Goal: Information Seeking & Learning: Learn about a topic

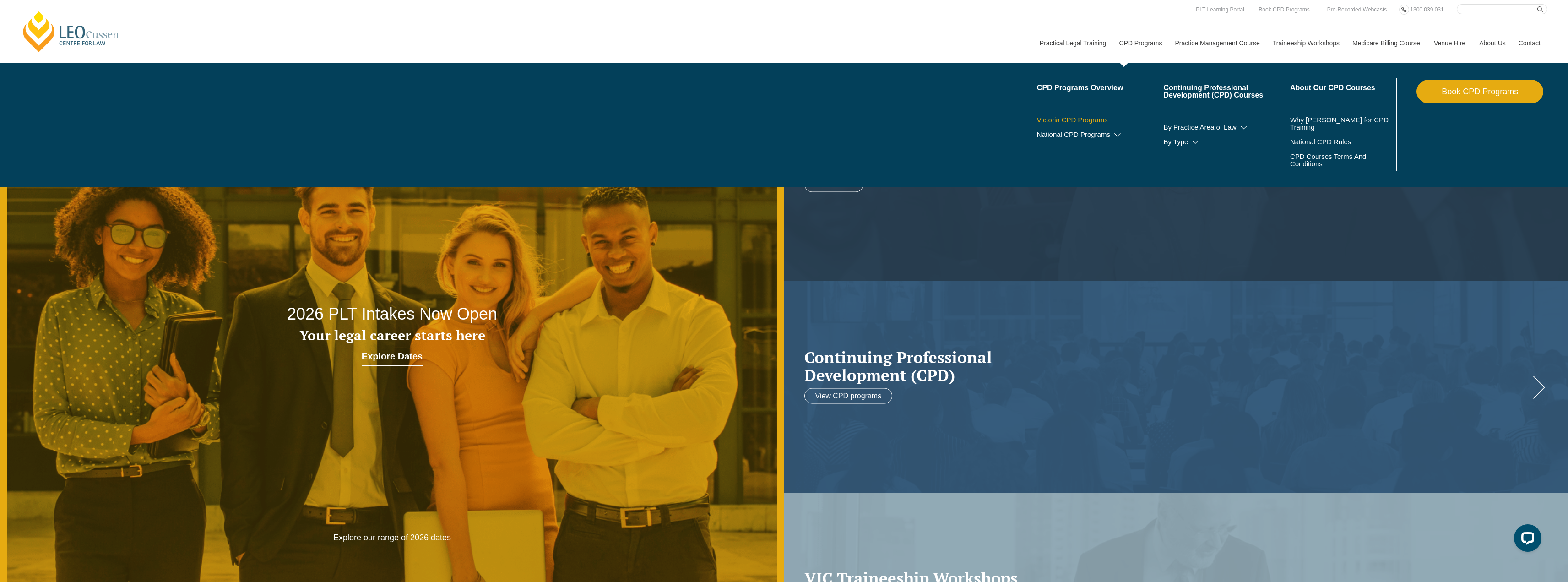
click at [1083, 121] on link "Victoria CPD Programs" at bounding box center [1100, 120] width 127 height 8
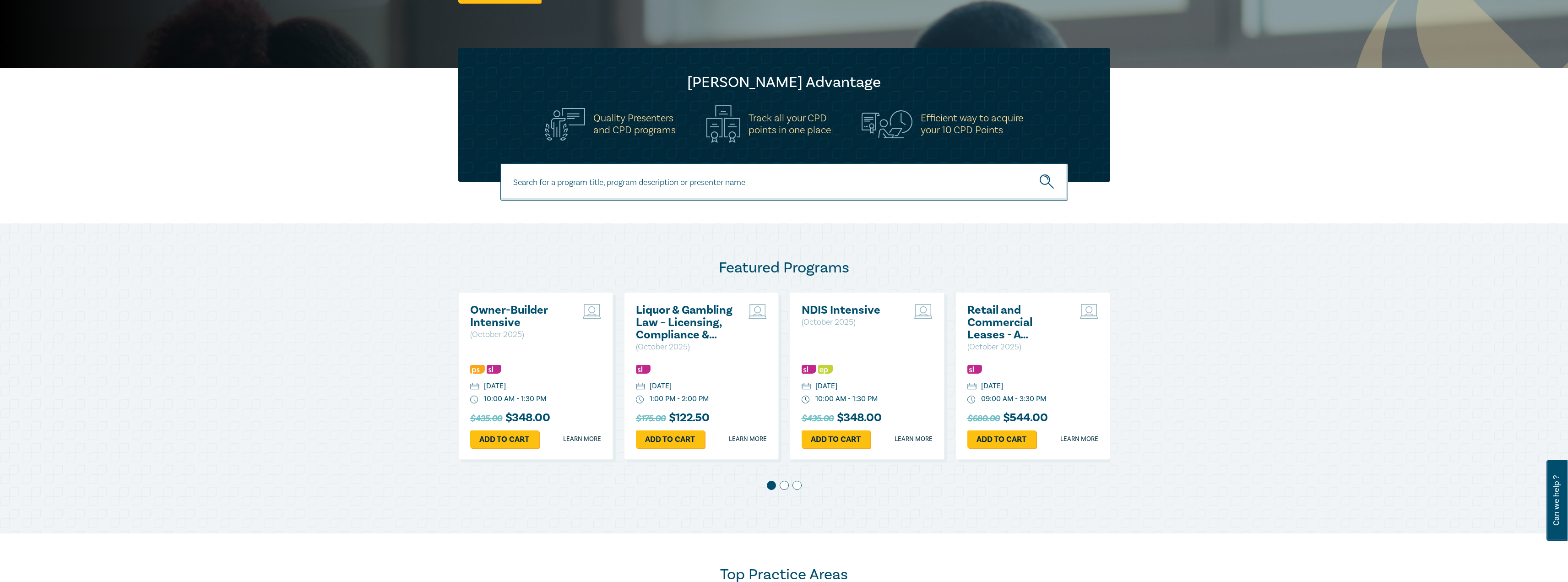
scroll to position [183, 0]
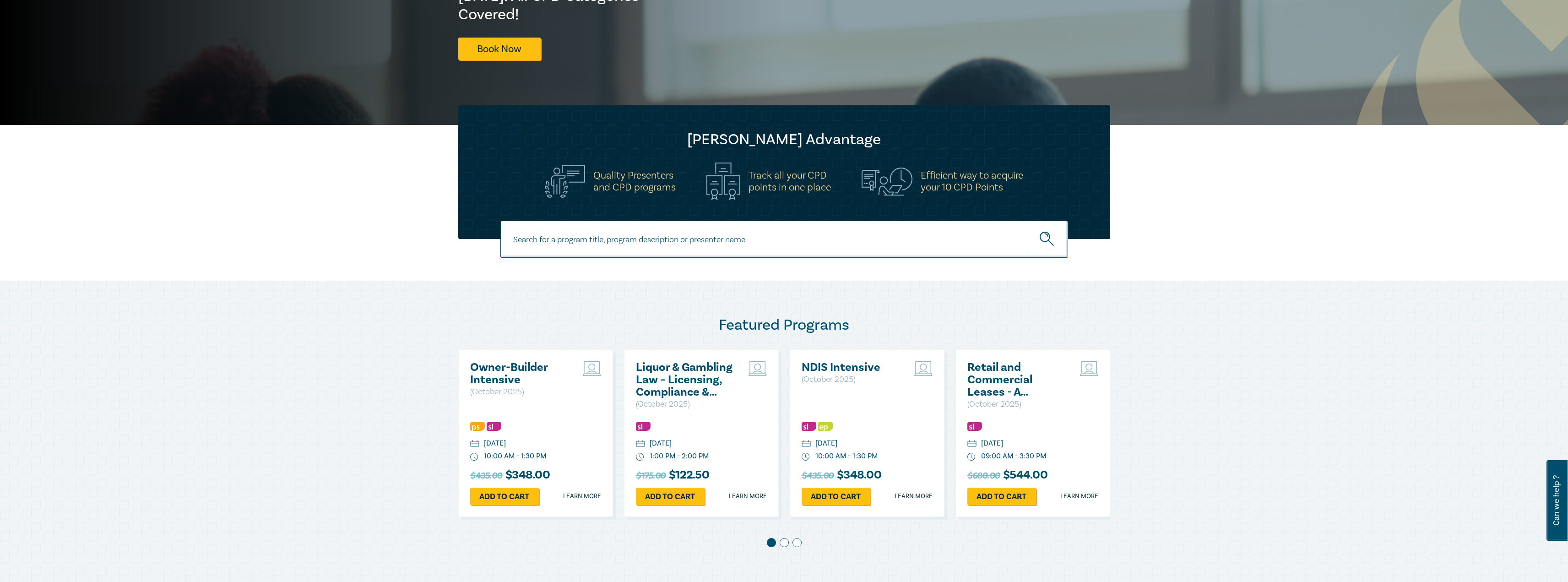
click at [498, 377] on h2 "Owner-Builder Intensive" at bounding box center [519, 373] width 98 height 25
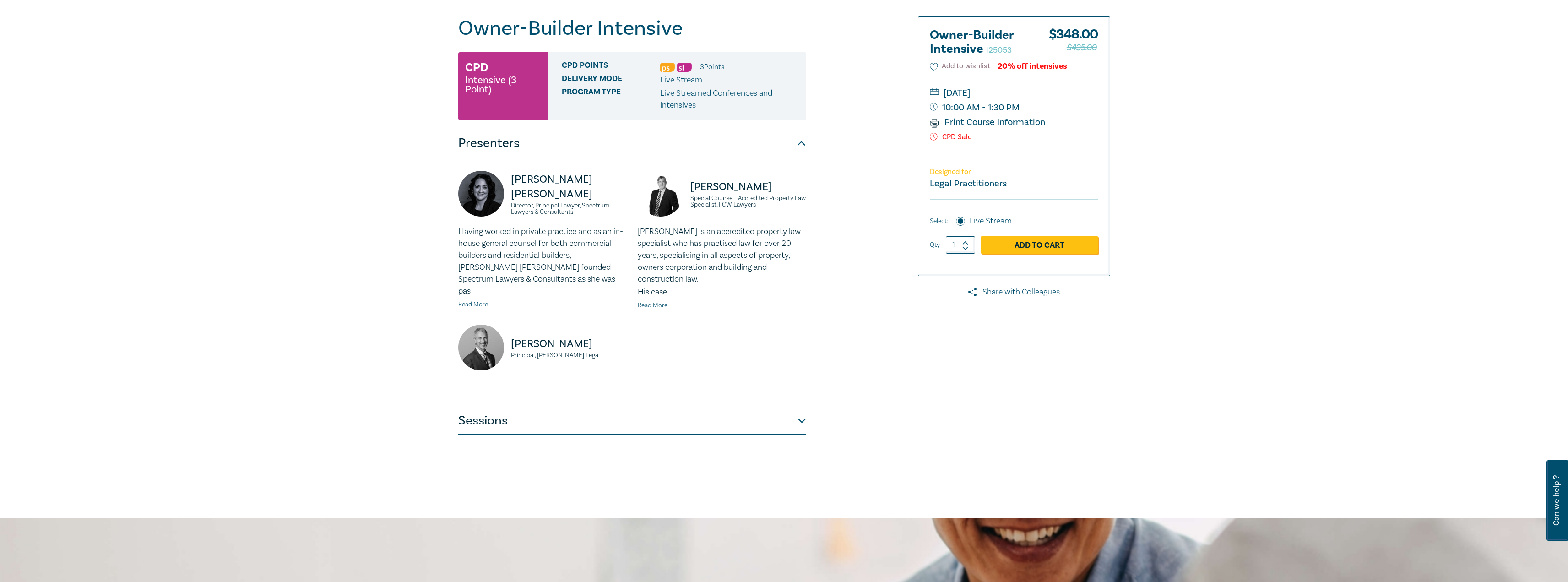
scroll to position [138, 0]
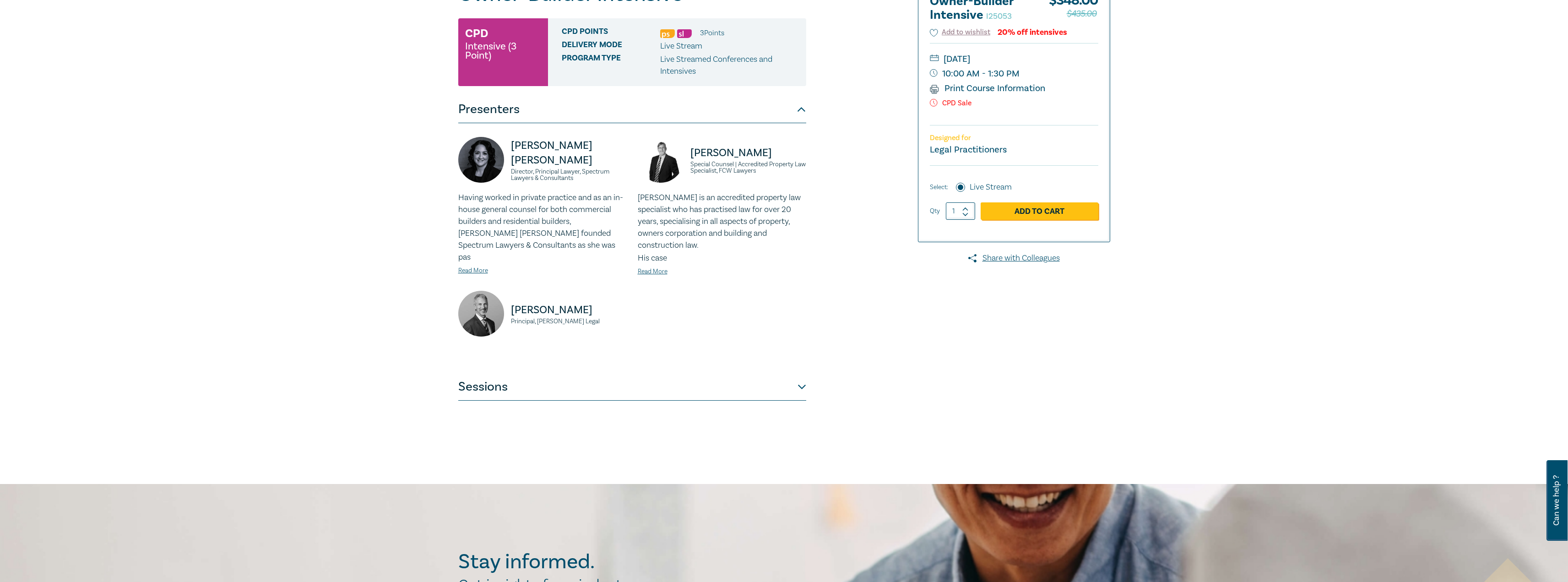
click at [592, 378] on button "Sessions" at bounding box center [632, 387] width 348 height 27
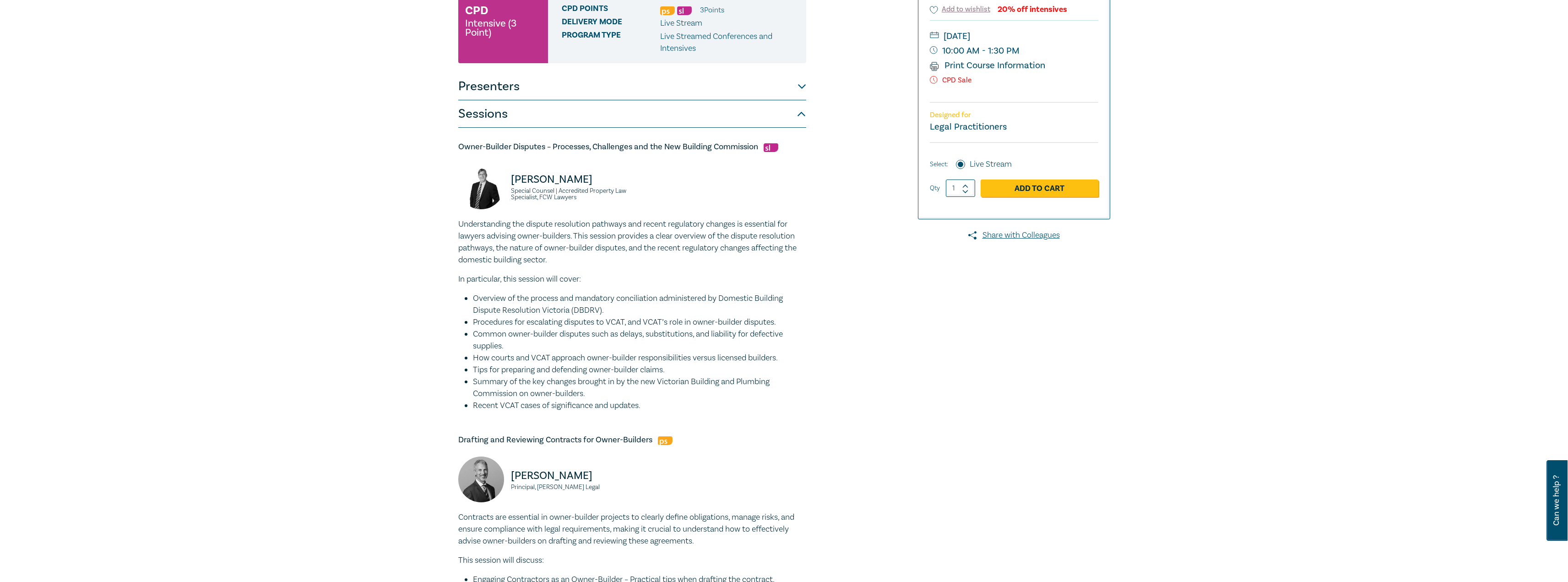
scroll to position [183, 0]
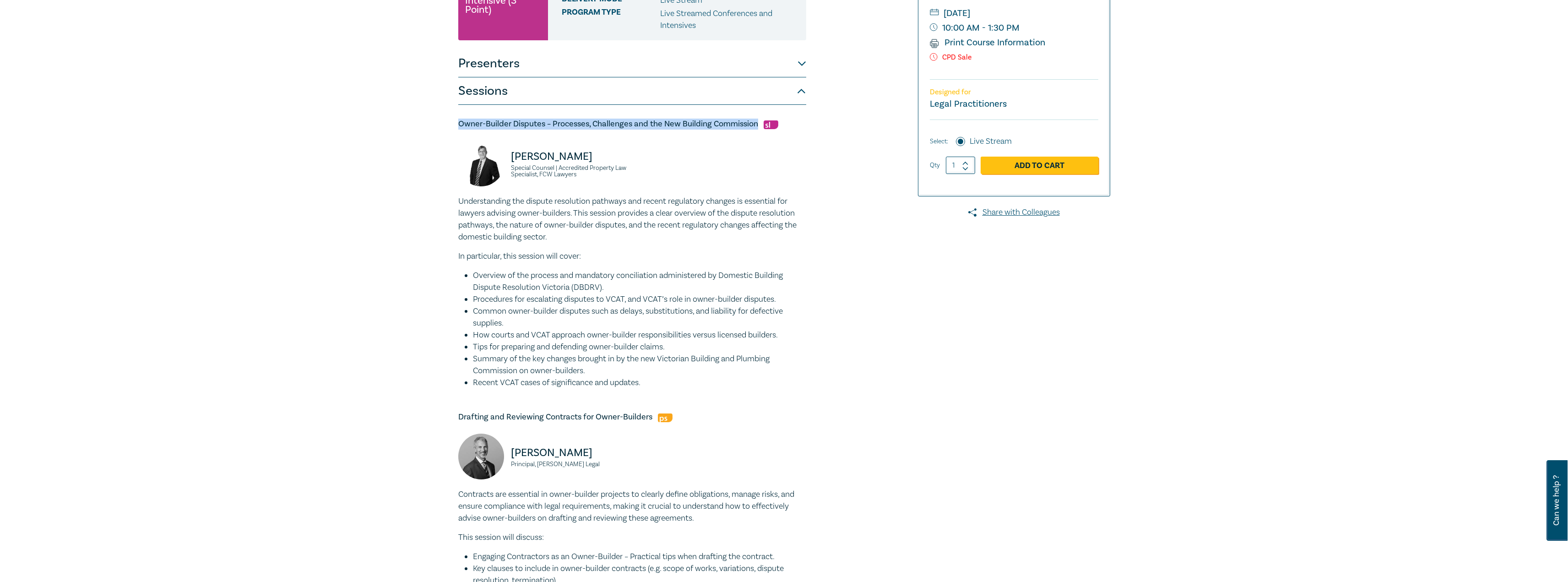
drag, startPoint x: 758, startPoint y: 120, endPoint x: 451, endPoint y: 119, distance: 307.0
click at [451, 119] on div "Owner-Builder Intensive I25053 CPD Intensive (3 Point) CPD Points 3 Point s Del…" at bounding box center [784, 445] width 1568 height 1103
copy h5 "Owner-Builder Disputes – Processes, Challenges and the New Building Commission"
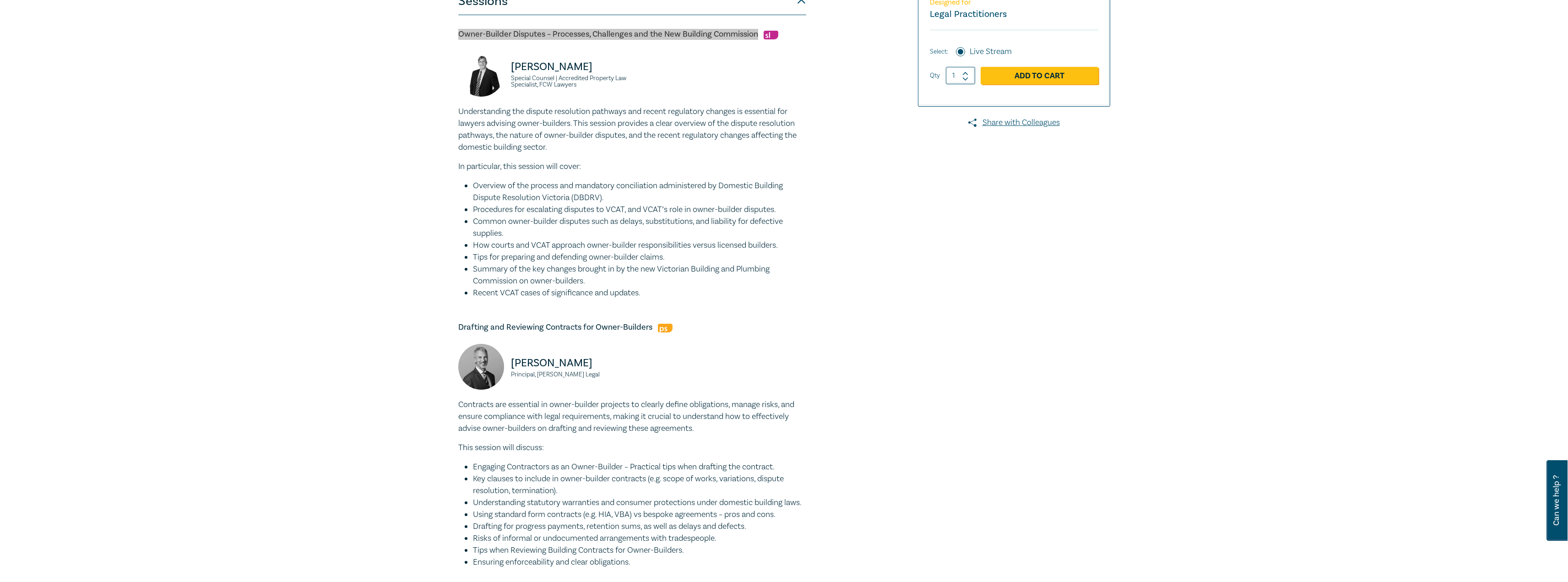
scroll to position [275, 0]
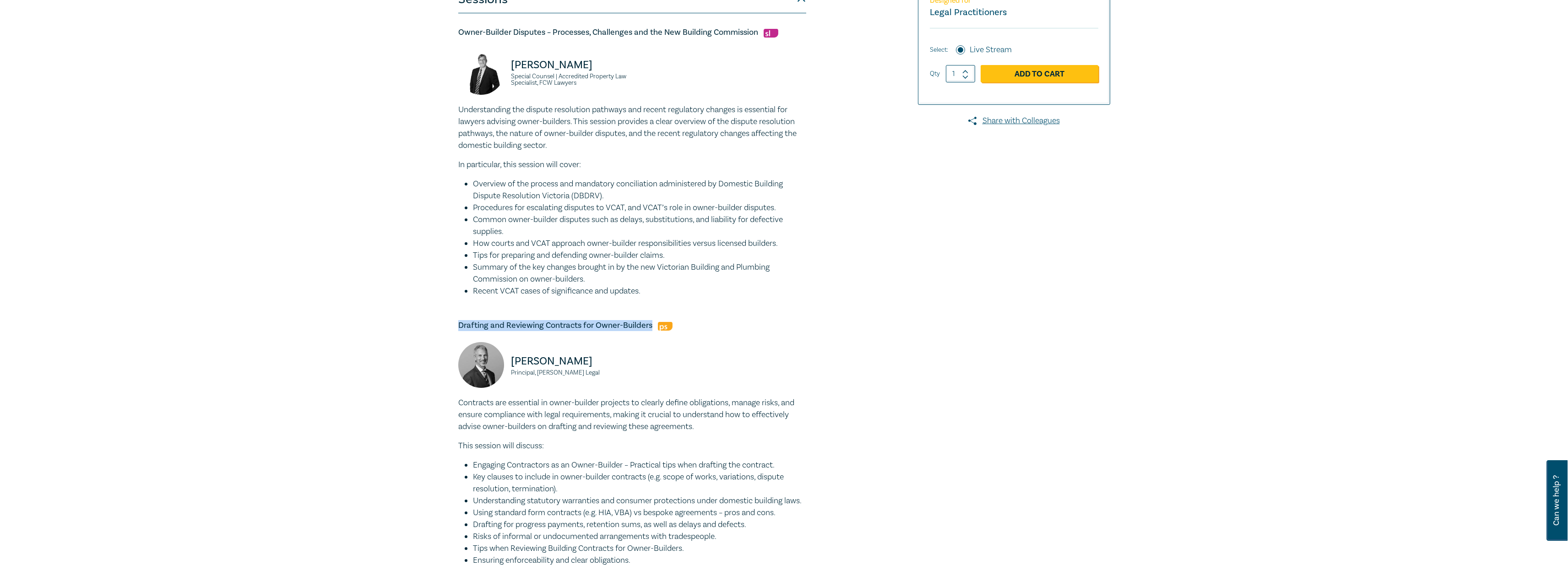
drag, startPoint x: 652, startPoint y: 323, endPoint x: 453, endPoint y: 322, distance: 199.0
click at [453, 322] on div "Owner-Builder Intensive I25053 CPD Intensive (3 Point) CPD Points 3 Point s Del…" at bounding box center [673, 353] width 442 height 1016
copy h5 "Drafting and Reviewing Contracts for Owner-Builders"
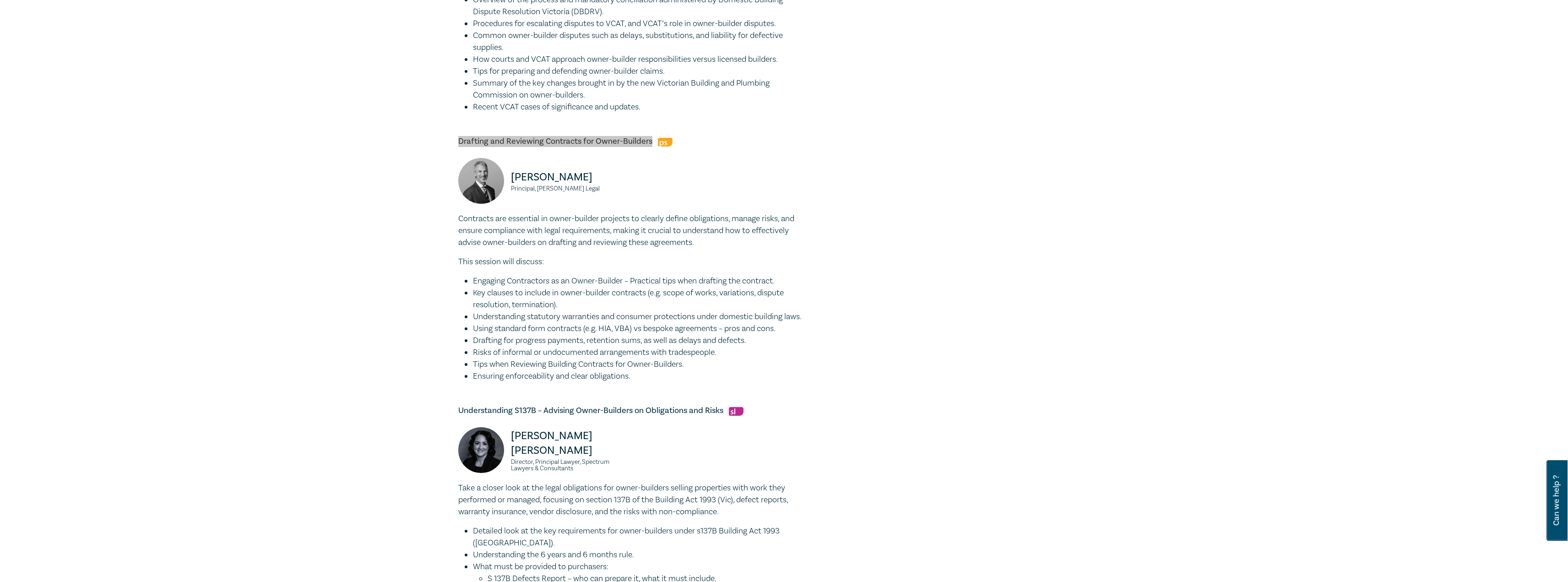
scroll to position [504, 0]
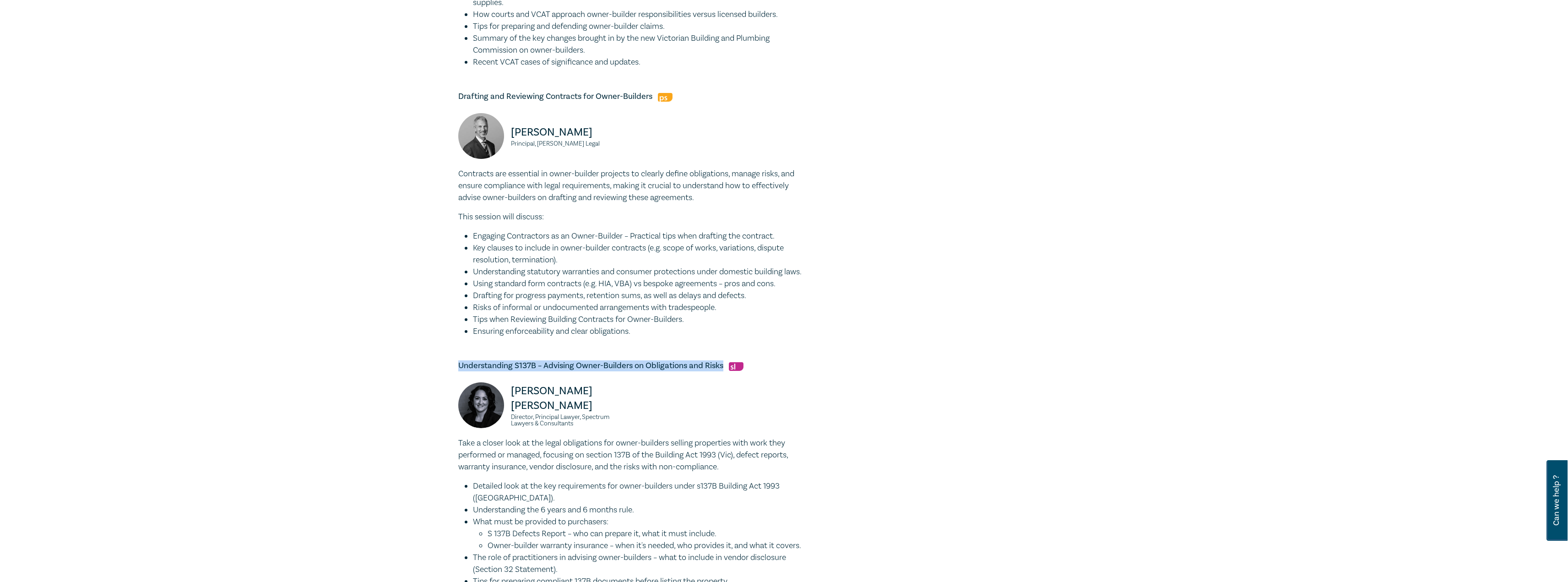
drag, startPoint x: 723, startPoint y: 379, endPoint x: 458, endPoint y: 374, distance: 265.0
click at [458, 372] on h5 "Understanding S137B – Advising Owner-Builders on Obligations and Risks" at bounding box center [632, 365] width 348 height 11
copy h5 "Understanding S137B – Advising Owner-Builders on Obligations and Risks"
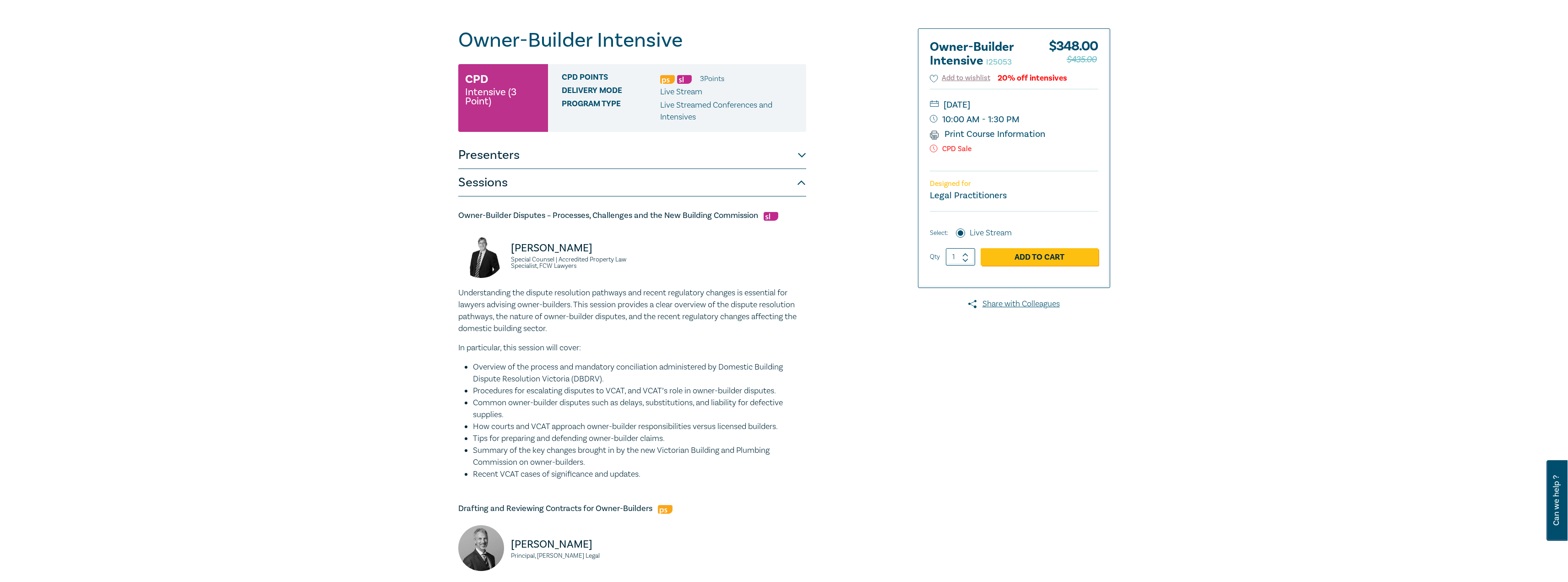
scroll to position [0, 0]
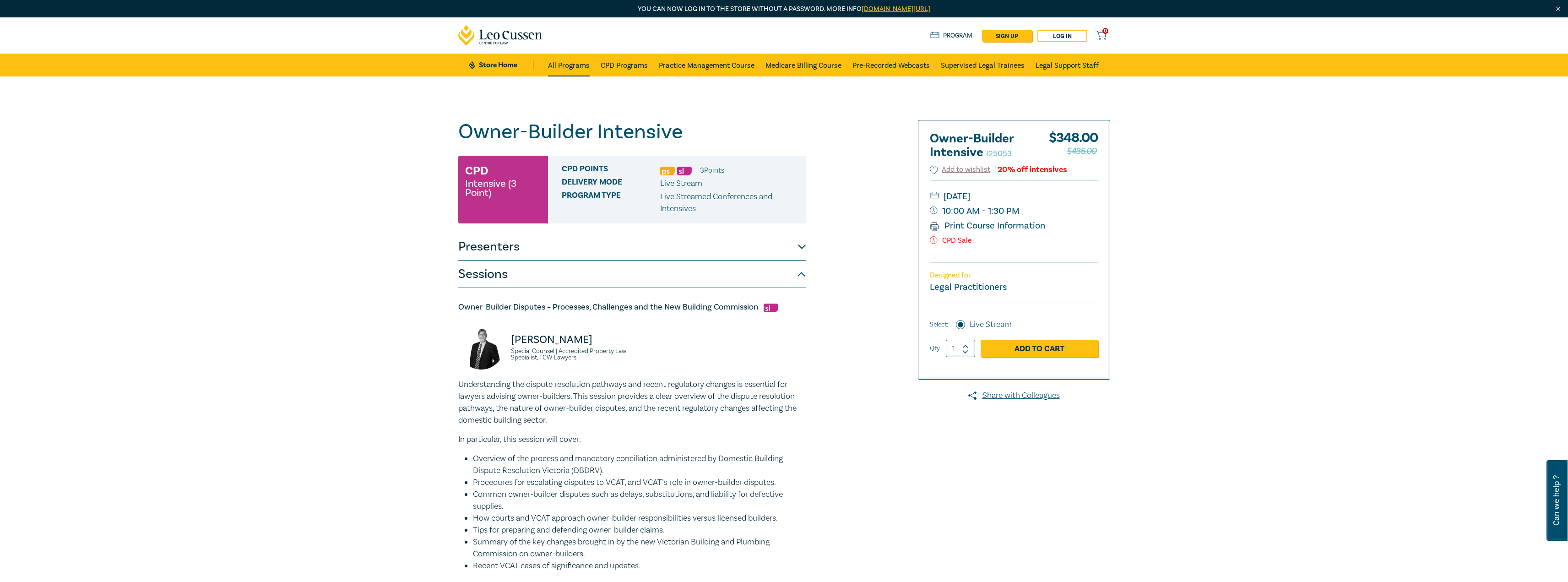
click at [586, 66] on link "All Programs" at bounding box center [569, 65] width 42 height 23
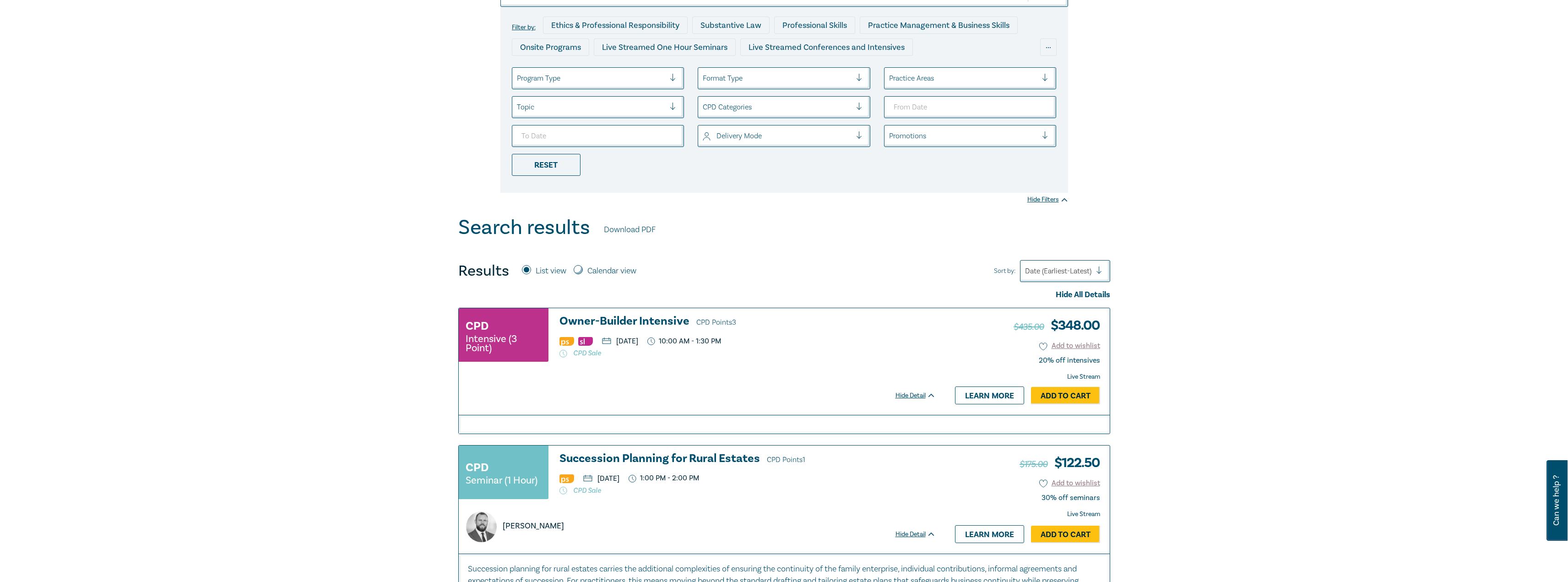
scroll to position [183, 0]
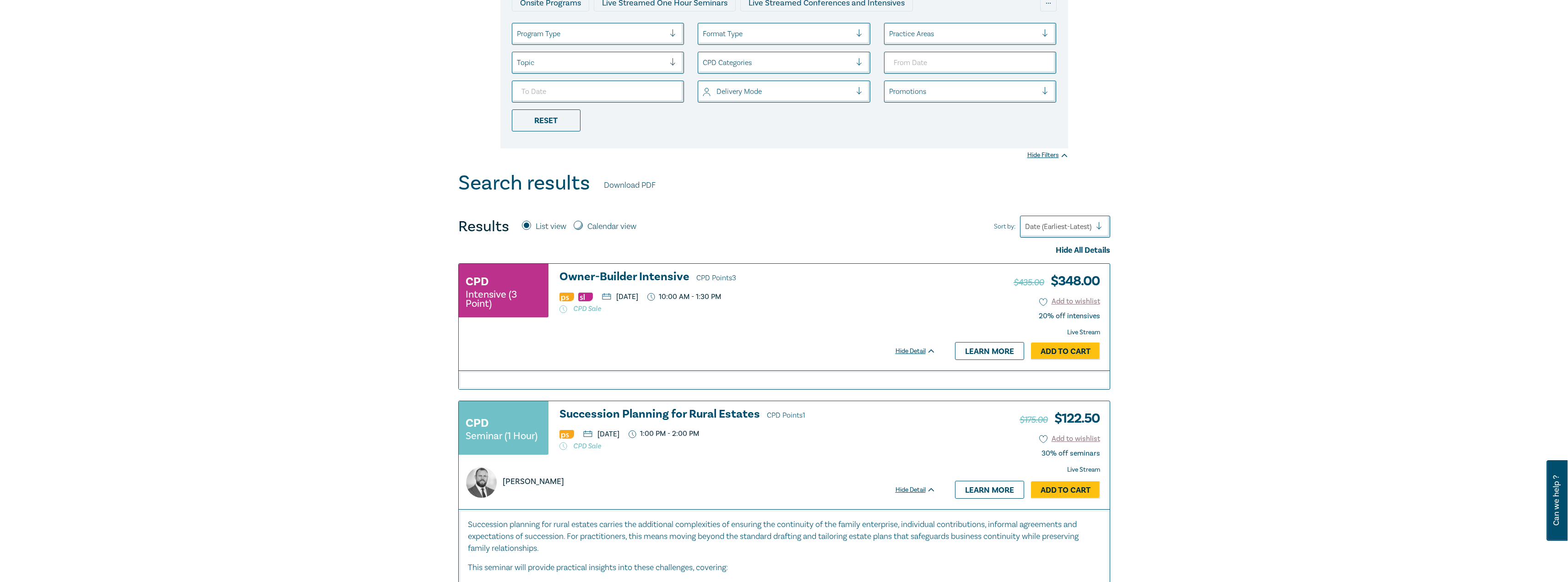
click at [672, 411] on h3 "Succession Planning for Rural Estates CPD Points 1" at bounding box center [748, 415] width 376 height 14
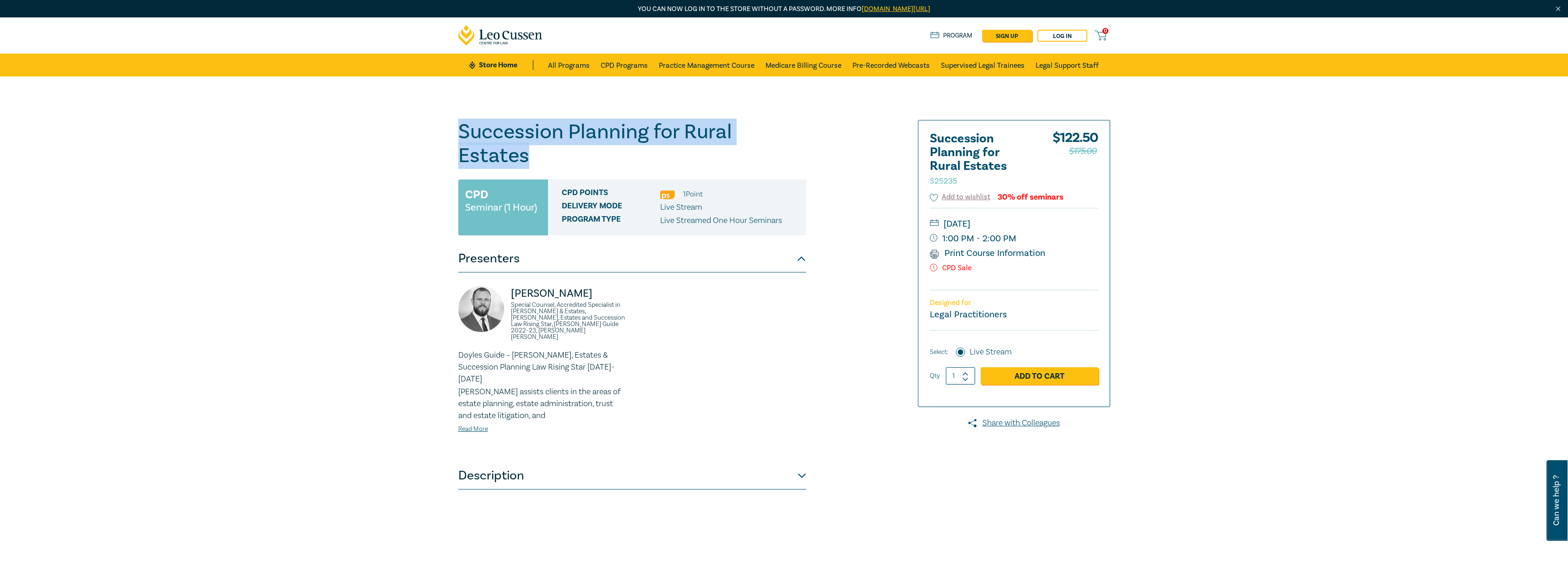
drag, startPoint x: 809, startPoint y: 137, endPoint x: 459, endPoint y: 133, distance: 350.0
click at [459, 133] on div "Succession Planning for Rural Estates S25235 CPD Seminar (1 Hour) CPD Points 1 …" at bounding box center [673, 349] width 442 height 458
copy h1 "Succession Planning for Rural Estates"
click at [506, 61] on link "Store Home" at bounding box center [501, 65] width 63 height 10
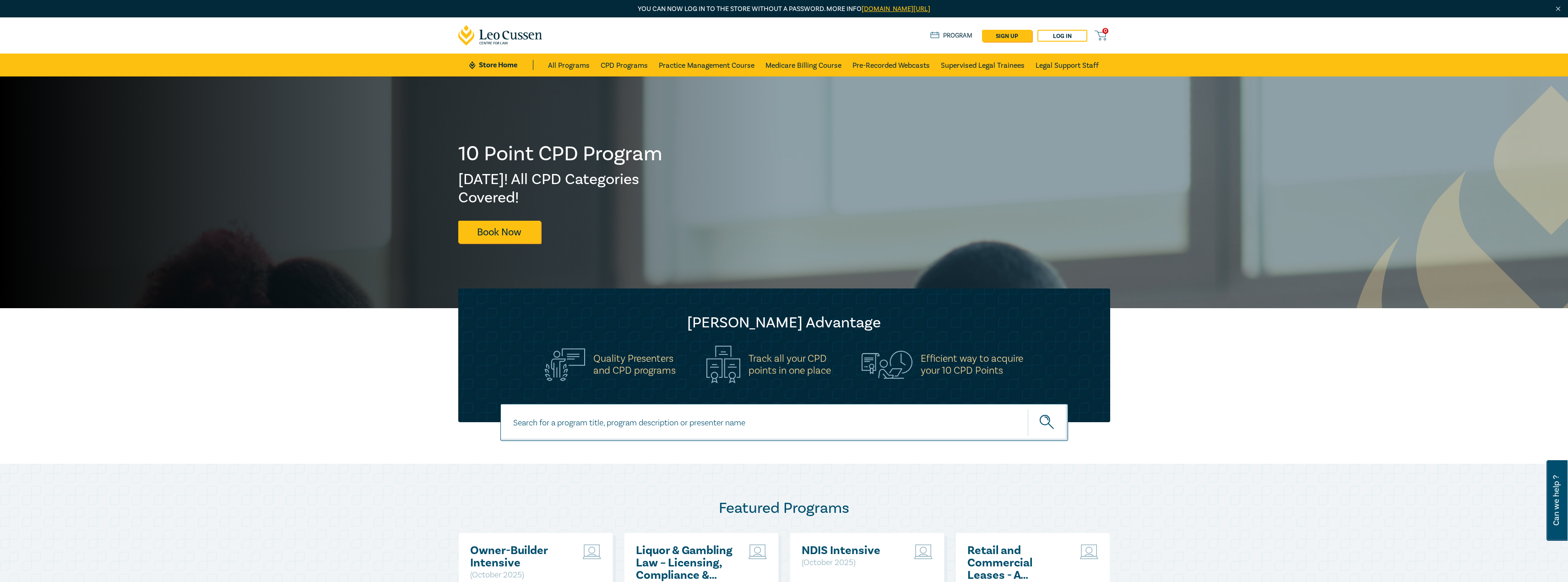
click at [504, 74] on ul "Store Home All Programs CPD Programs Practice Management Course Medicare Billin…" at bounding box center [783, 65] width 629 height 23
click at [511, 65] on link "Store Home" at bounding box center [501, 65] width 63 height 10
click at [577, 72] on link "All Programs" at bounding box center [569, 65] width 42 height 23
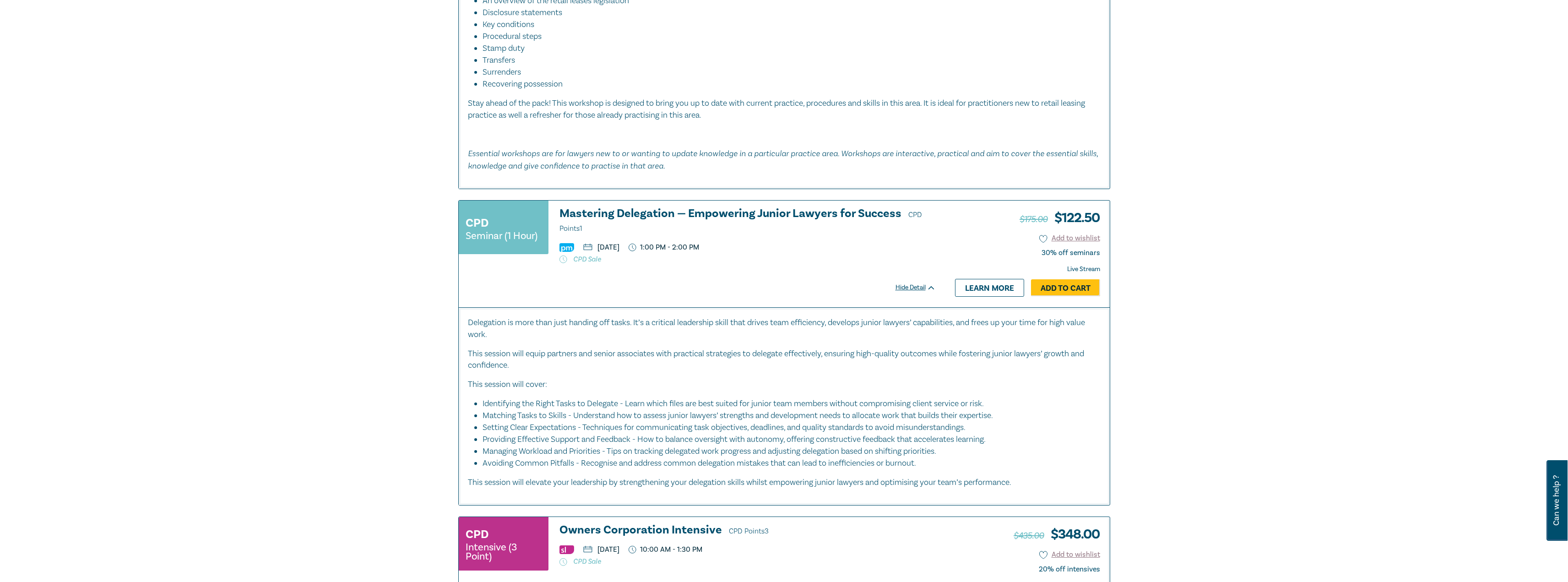
scroll to position [1878, 0]
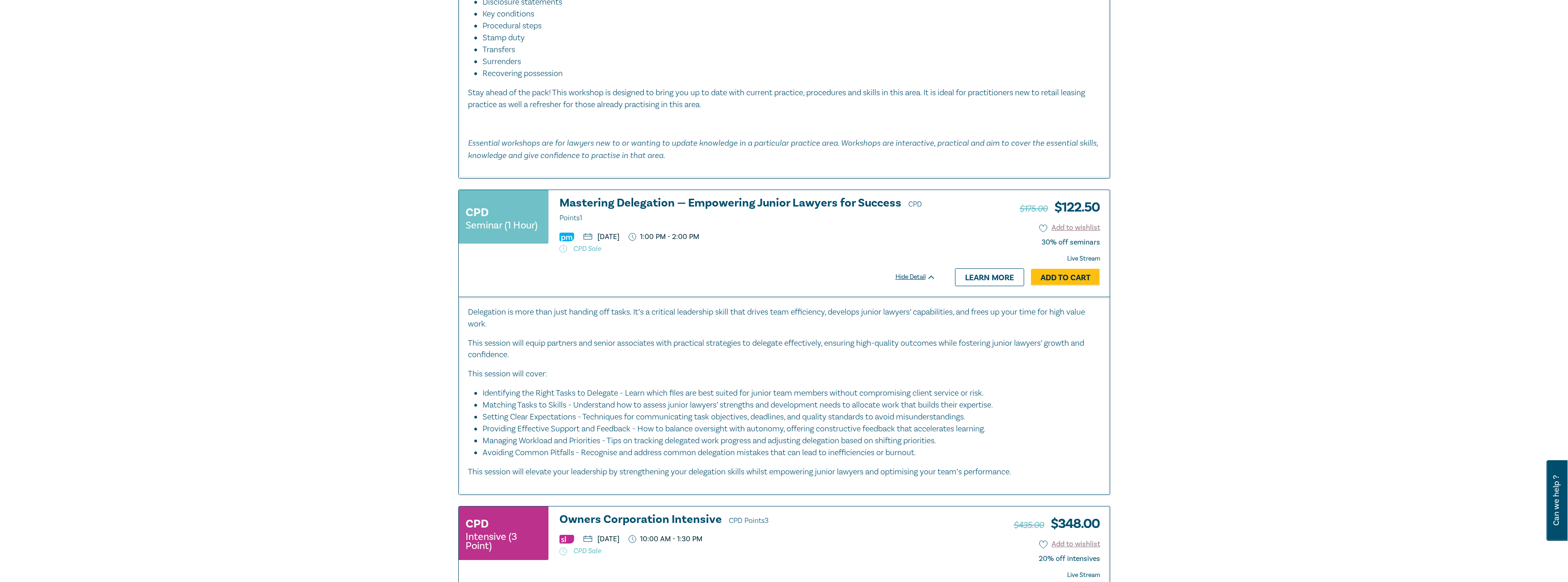
click at [757, 205] on h3 "Mastering Delegation — Empowering Junior Lawyers for Success CPD Points 1" at bounding box center [748, 210] width 376 height 27
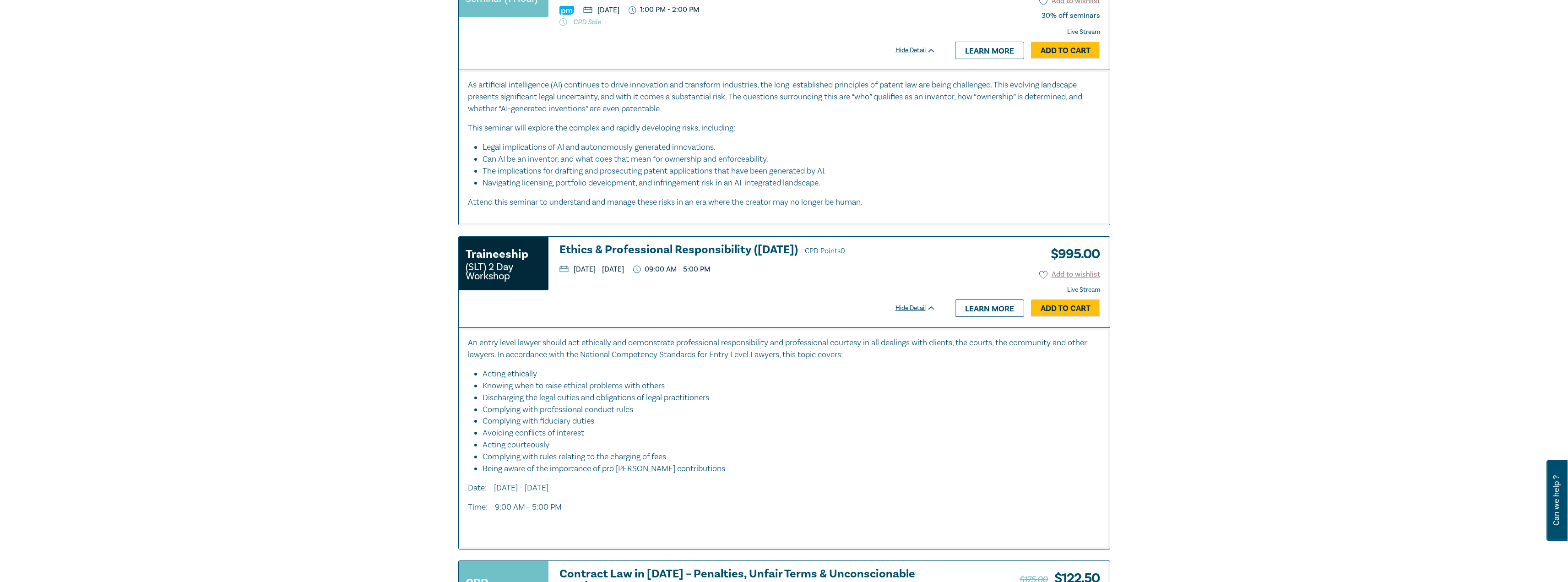
scroll to position [2564, 0]
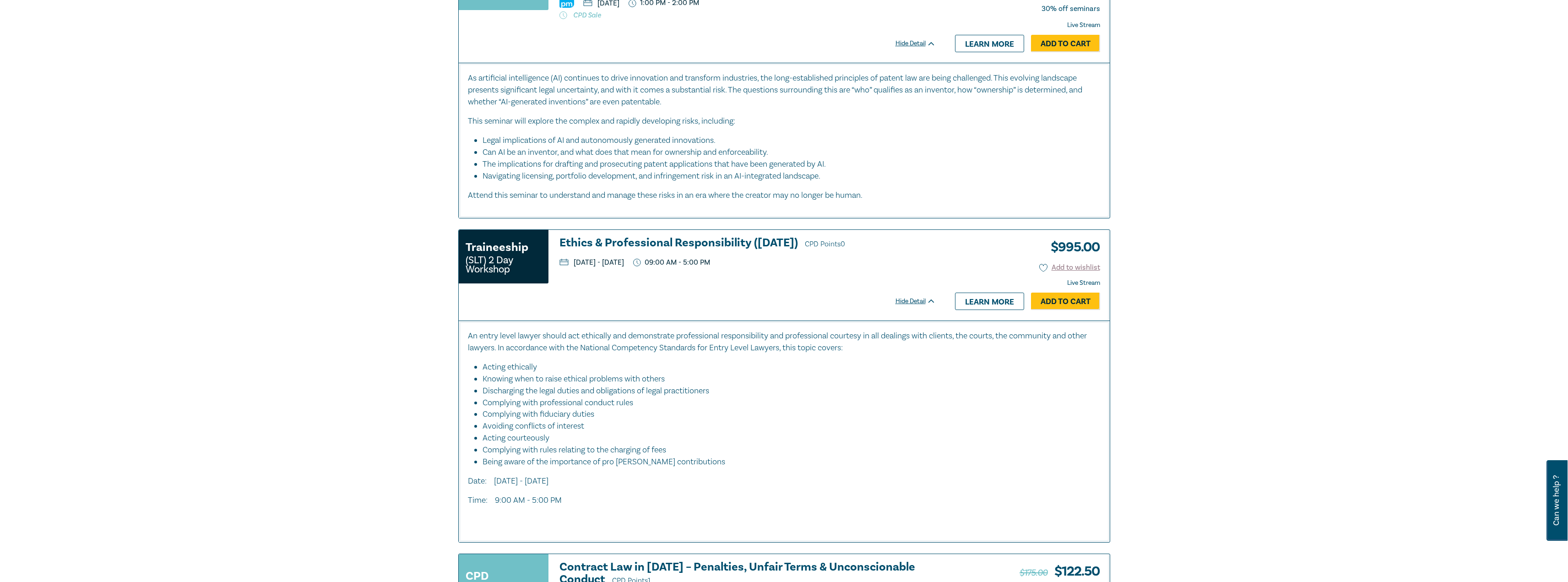
click at [819, 241] on h3 "Ethics & Professional Responsibility (November 2025) CPD Points 0" at bounding box center [748, 243] width 376 height 14
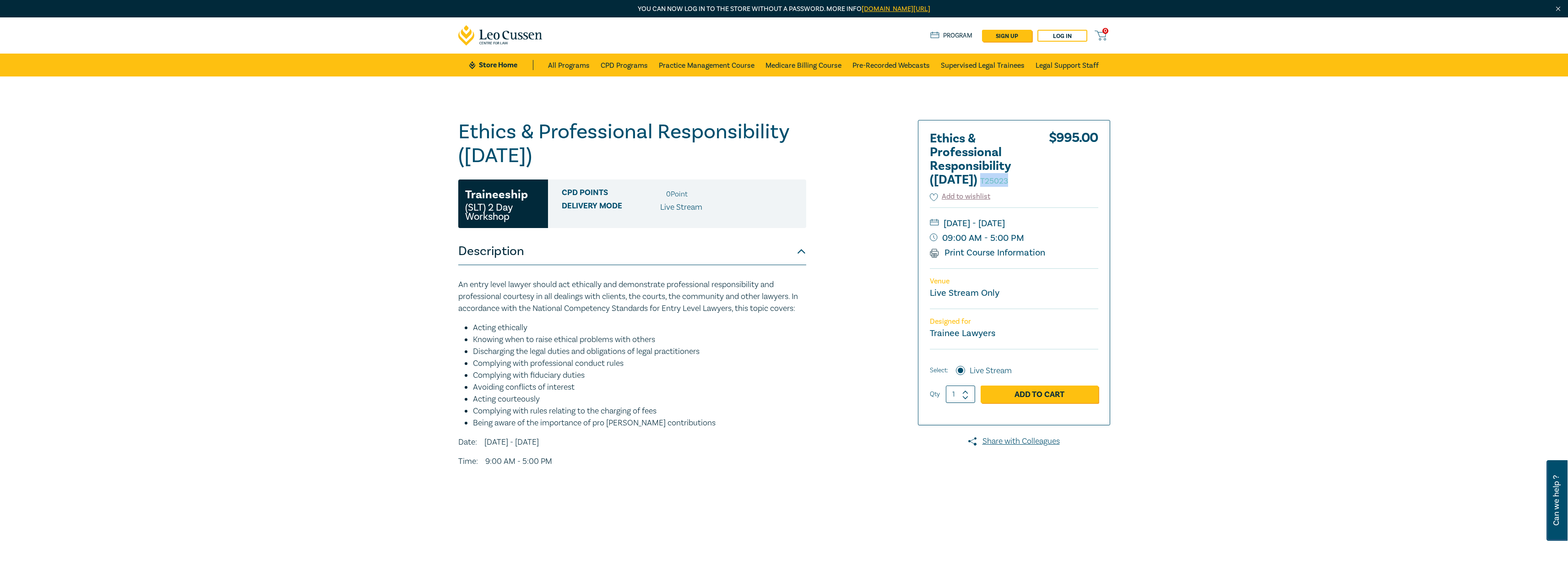
drag, startPoint x: 1005, startPoint y: 194, endPoint x: 967, endPoint y: 197, distance: 38.1
click at [967, 187] on h2 "Ethics & Professional Responsibility ([DATE]) T25023" at bounding box center [980, 159] width 101 height 55
copy small "T25023"
